Goal: Communication & Community: Answer question/provide support

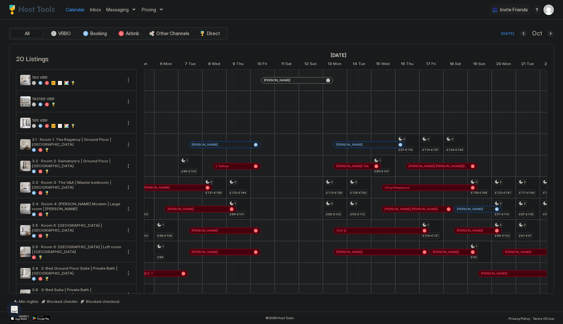
click at [94, 10] on span "Inbox" at bounding box center [95, 10] width 11 height 6
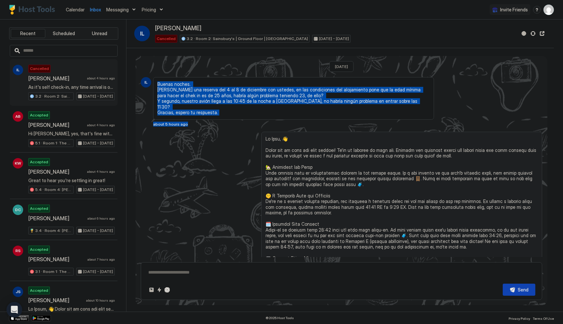
drag, startPoint x: 191, startPoint y: 121, endPoint x: 174, endPoint y: 66, distance: 57.8
click at [174, 66] on div "[DATE] IL Buenas noches. [PERSON_NAME] una reserva del 4 al 8 de diciembre con …" at bounding box center [341, 215] width 412 height 319
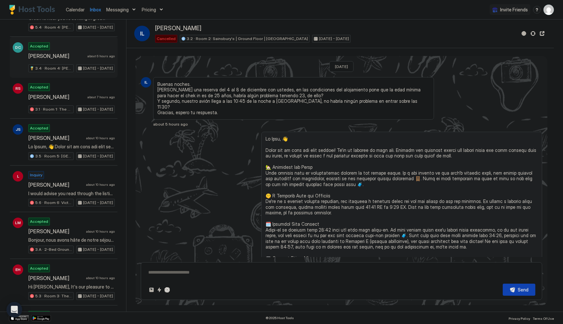
click at [63, 71] on span "3.4 · Room 4: [PERSON_NAME] Modern | Large room | [PERSON_NAME]" at bounding box center [53, 68] width 37 height 6
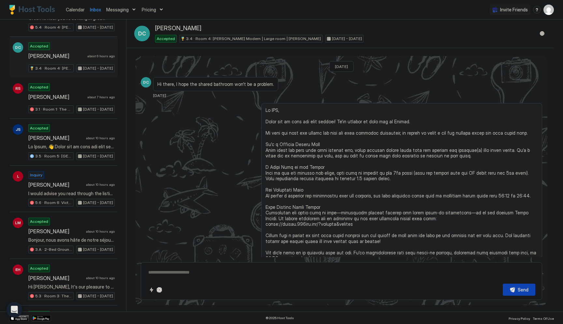
type textarea "*"
